Goal: Communication & Community: Participate in discussion

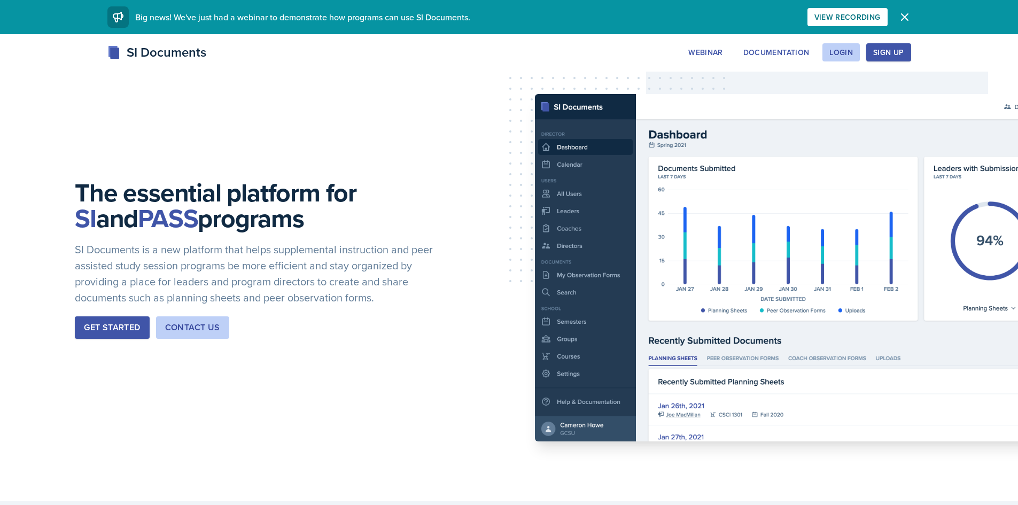
click at [847, 63] on div "SI Documents Webinar Documentation Login Sign Up Sign Up Login Documentation We…" at bounding box center [509, 64] width 1018 height 43
click at [845, 52] on div "Login" at bounding box center [841, 52] width 24 height 9
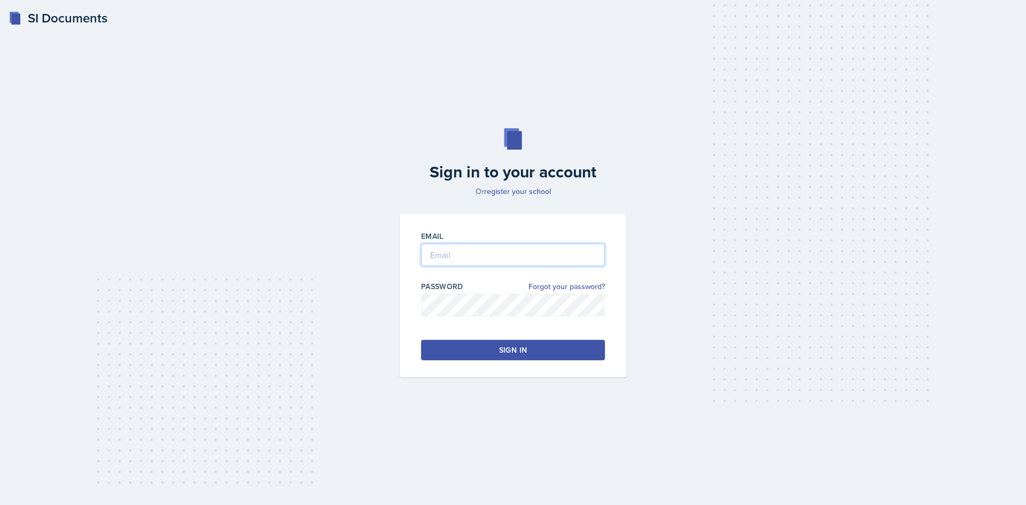
click at [481, 254] on input "email" at bounding box center [513, 255] width 184 height 22
click at [531, 254] on input "[EMAIL_ADDRESS][DOMAIN_NAME]" at bounding box center [513, 255] width 184 height 22
drag, startPoint x: 534, startPoint y: 255, endPoint x: 555, endPoint y: 258, distance: 20.9
click at [534, 255] on input "[EMAIL_ADDRESS][DOMAIN_NAME]" at bounding box center [513, 255] width 184 height 22
type input "[EMAIL_ADDRESS][DOMAIN_NAME]"
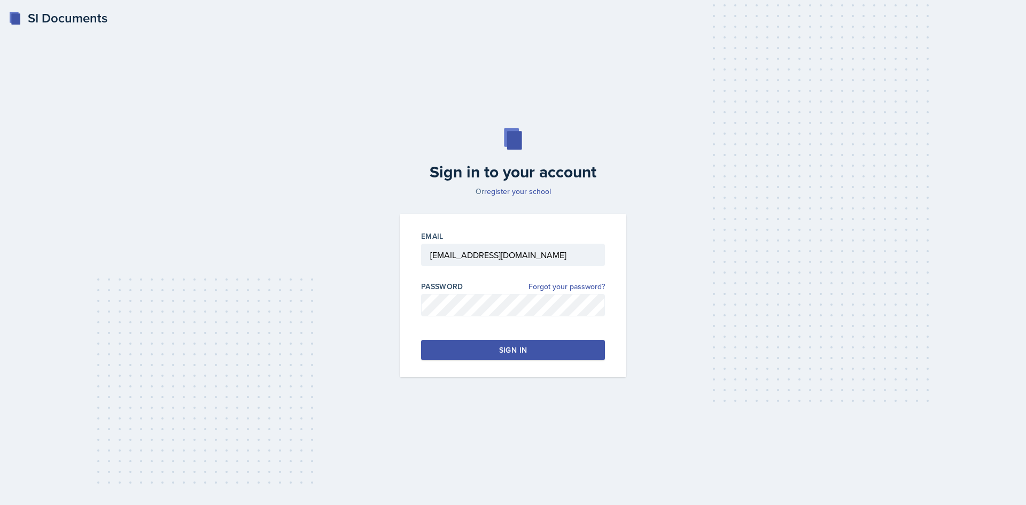
click at [525, 353] on div "Sign in" at bounding box center [513, 350] width 28 height 11
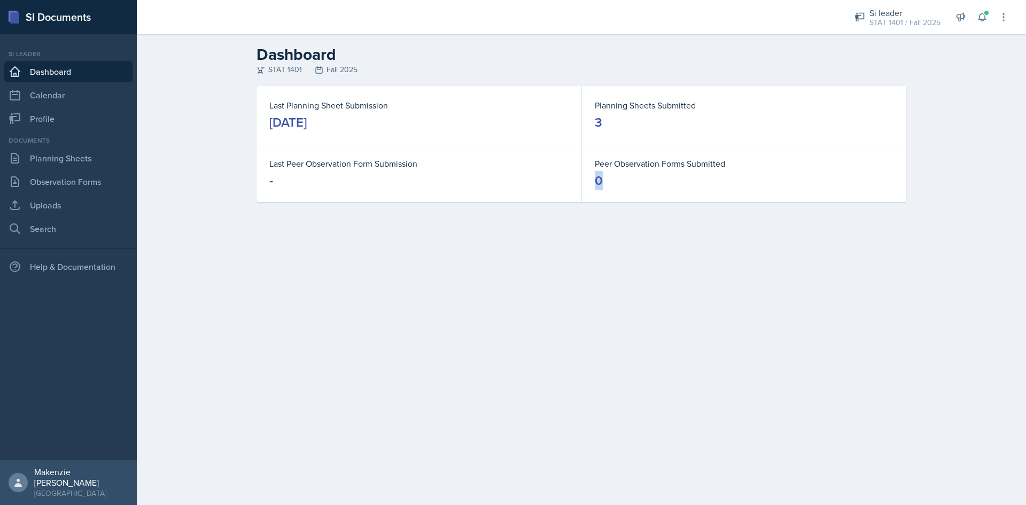
click at [561, 296] on main "Dashboard STAT 1401 Fall 2025 Last Planning Sheet Submission [DATE] Planning Sh…" at bounding box center [581, 269] width 889 height 471
click at [985, 21] on icon at bounding box center [982, 17] width 11 height 11
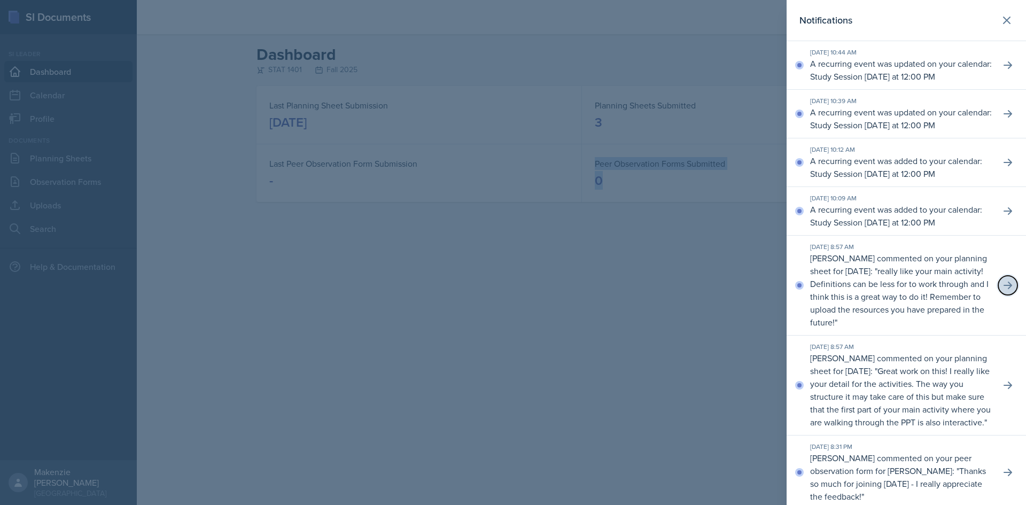
click at [1009, 295] on button at bounding box center [1007, 285] width 19 height 19
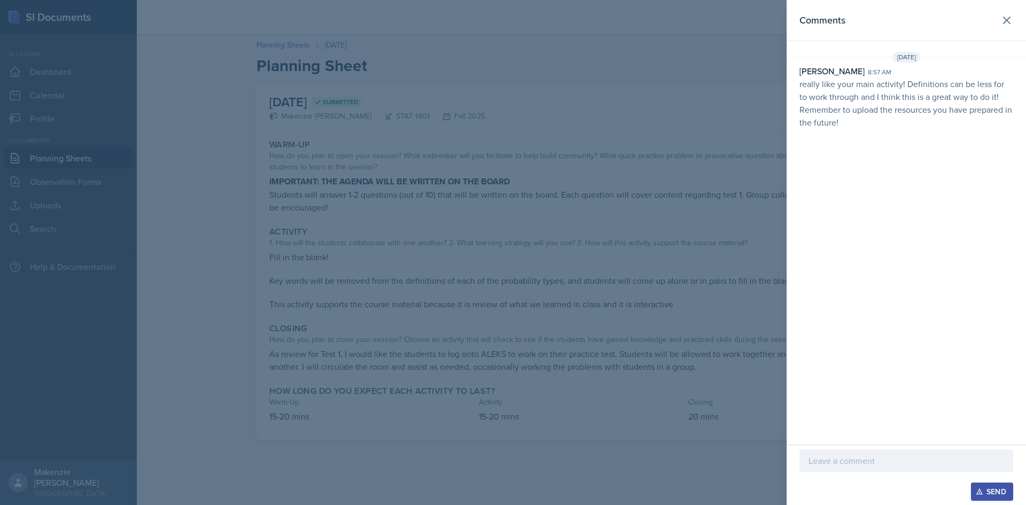
click at [836, 457] on p at bounding box center [906, 460] width 196 height 13
click at [891, 258] on div "Comments [DATE] [PERSON_NAME] 8:57 am really like your main activity! Definitio…" at bounding box center [905, 213] width 239 height 426
click at [868, 458] on p at bounding box center [906, 460] width 196 height 13
click at [985, 484] on button "Send" at bounding box center [992, 491] width 42 height 18
click at [1006, 21] on icon at bounding box center [1006, 20] width 6 height 6
